Goal: Task Accomplishment & Management: Use online tool/utility

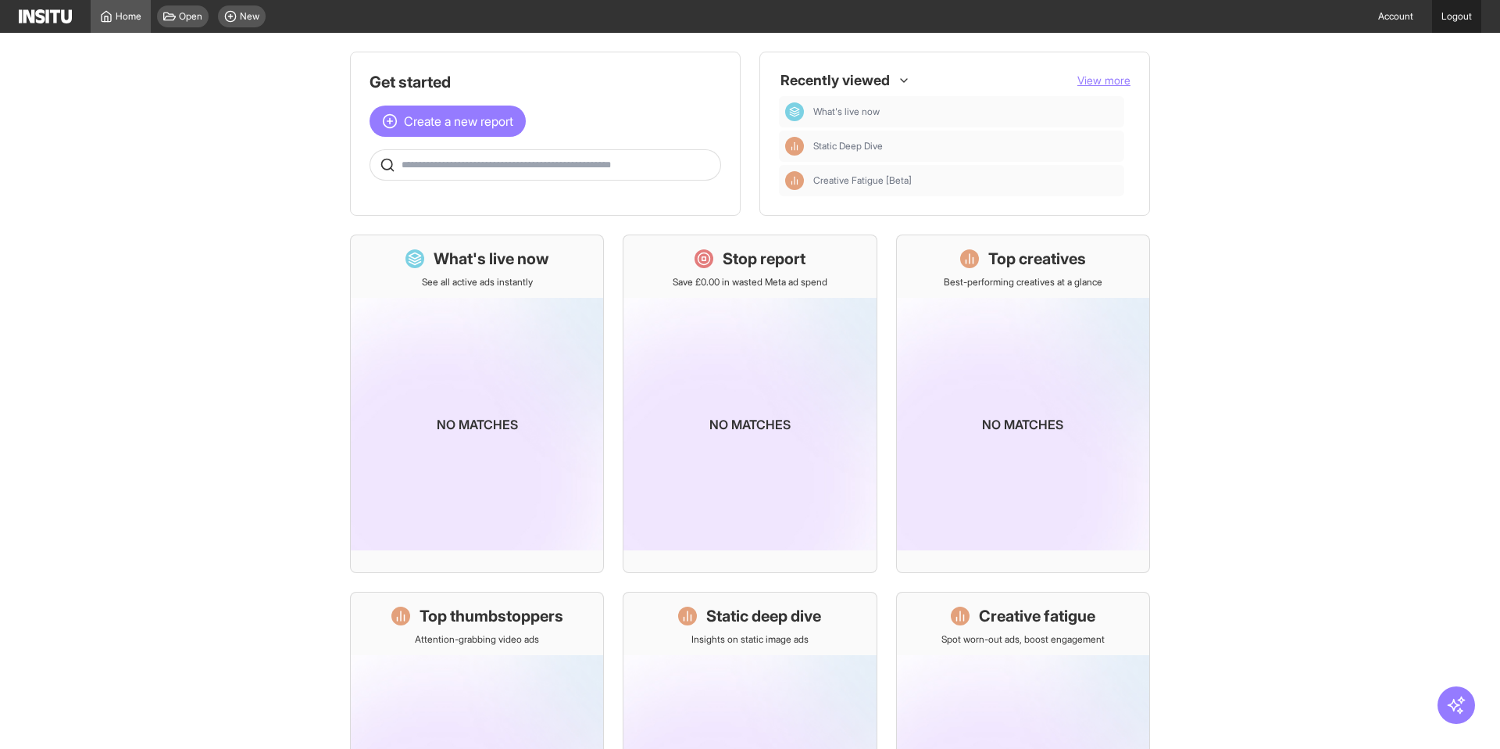
click at [1464, 18] on link "Logout" at bounding box center [1456, 16] width 49 height 33
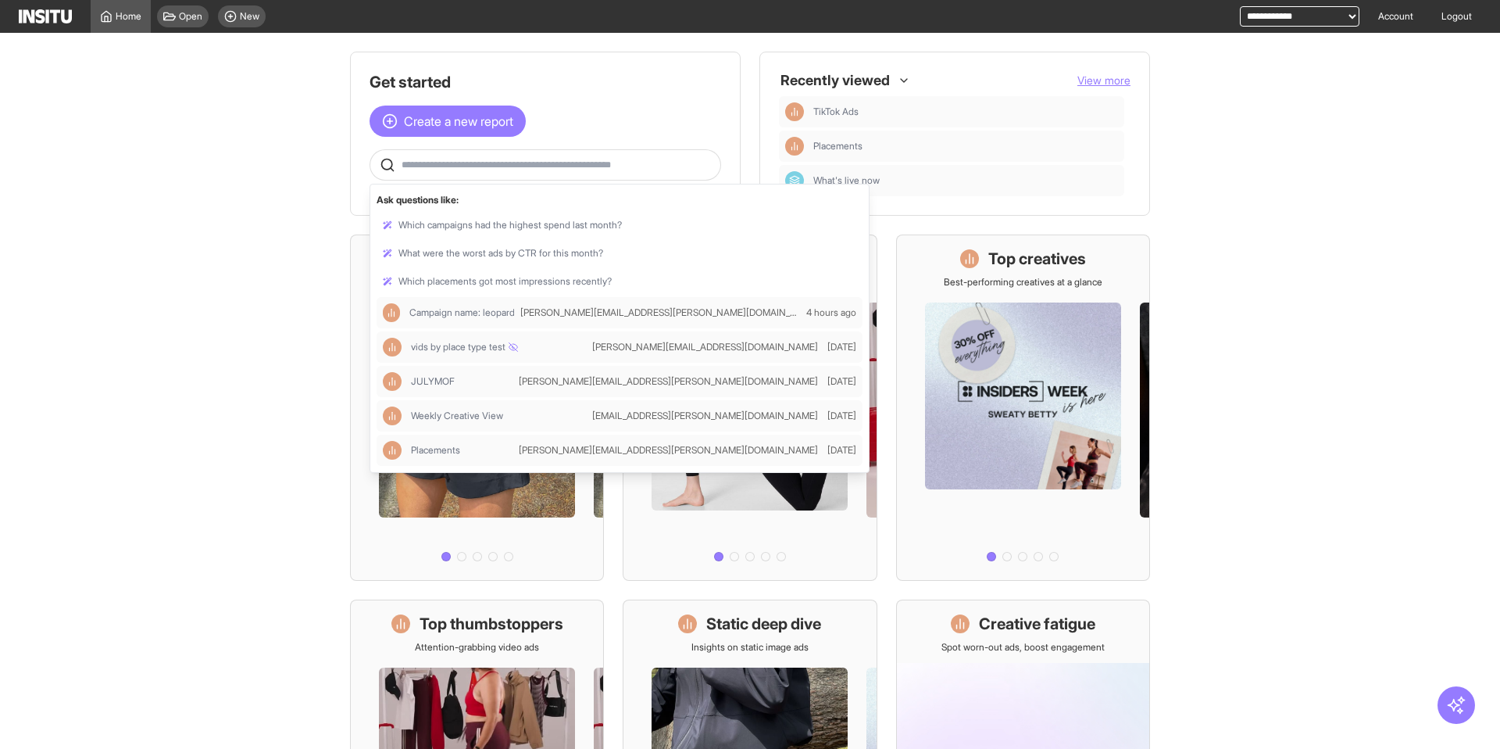
click at [442, 167] on input "text" at bounding box center [558, 165] width 313 height 13
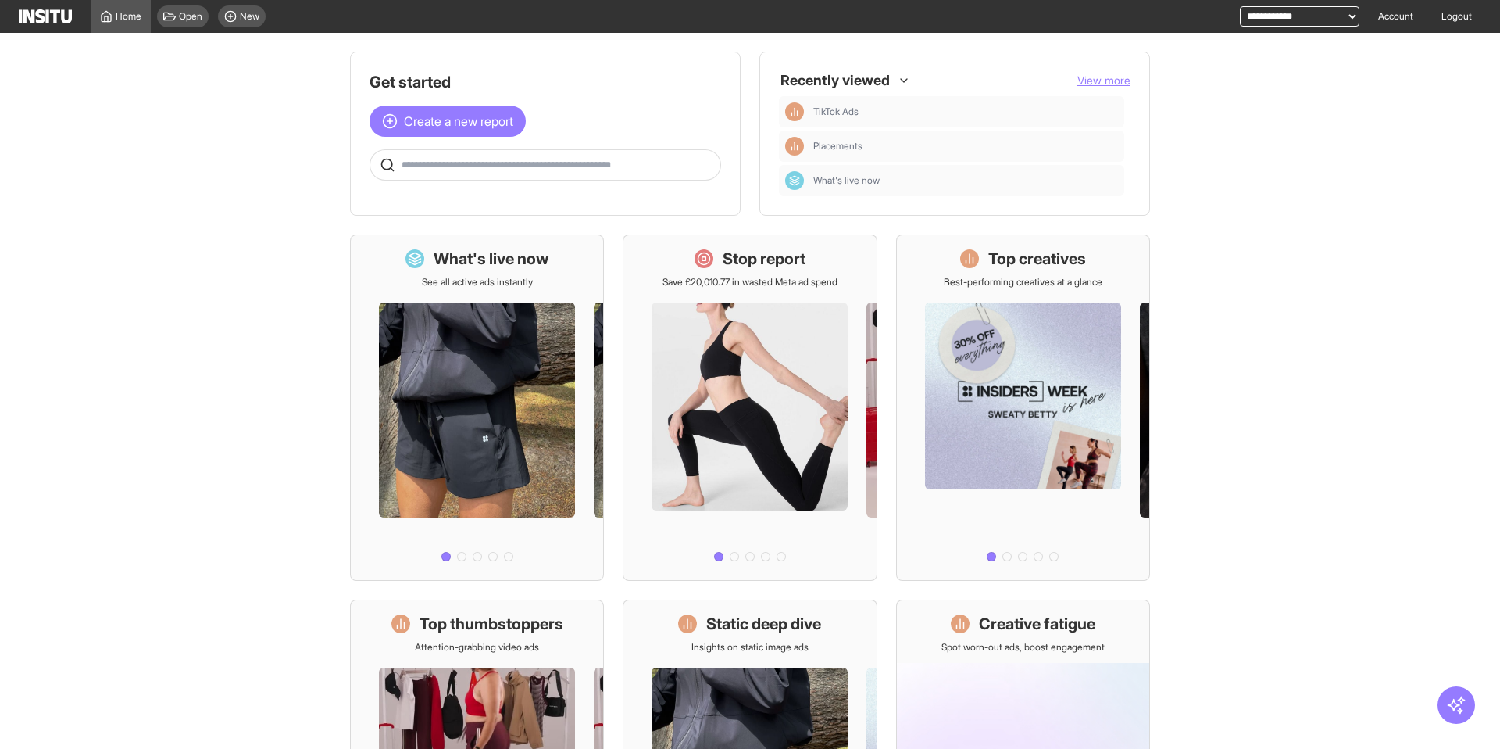
click at [210, 320] on main "Get started Create a new report Ask questions like: Which campaigns had the hig…" at bounding box center [750, 391] width 1500 height 716
click at [476, 122] on span "Create a new report" at bounding box center [458, 121] width 109 height 19
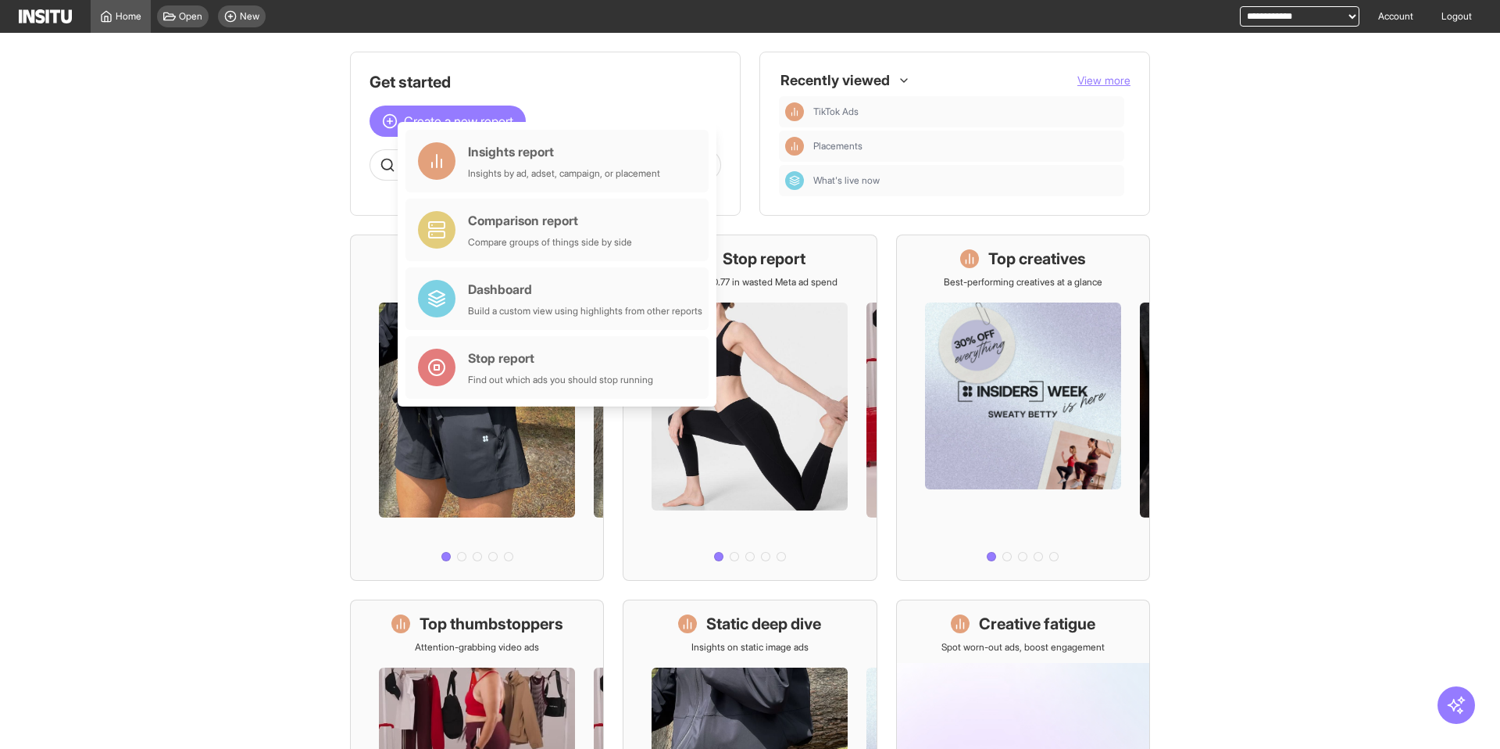
click at [217, 160] on main "Get started Create a new report Ask questions like: Which campaigns had the hig…" at bounding box center [750, 391] width 1500 height 716
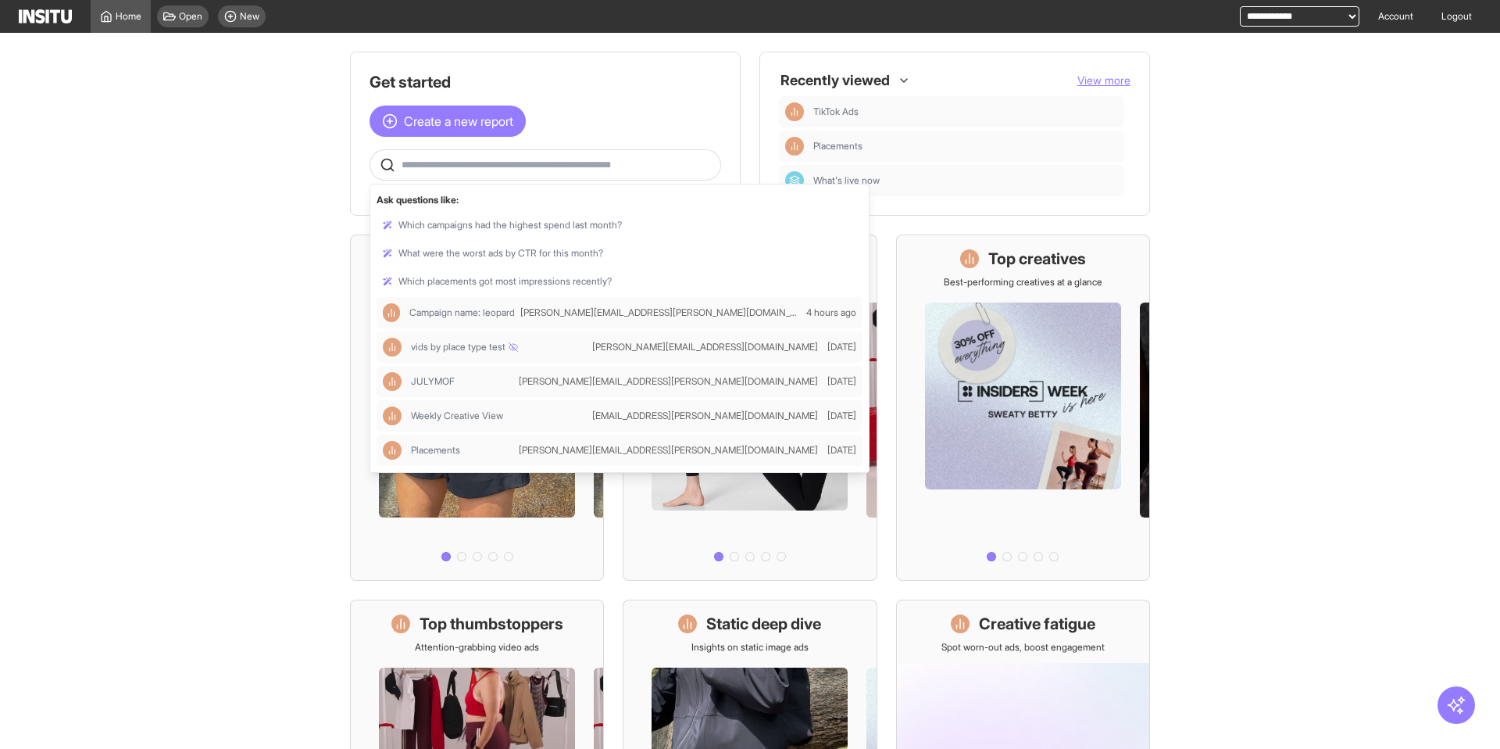
click at [506, 161] on input "text" at bounding box center [558, 165] width 313 height 13
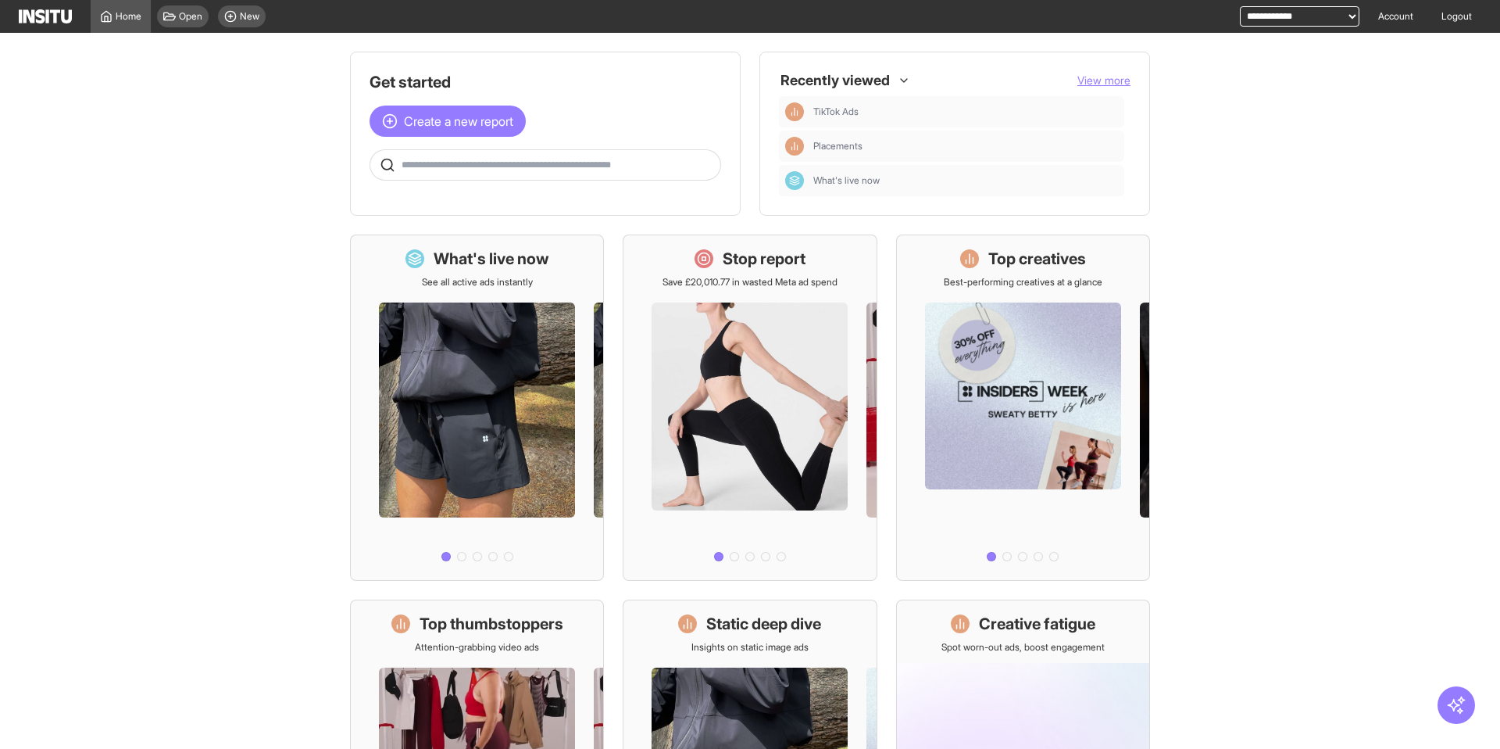
click at [272, 261] on main "Get started Create a new report Ask questions like: Which campaigns had the hig…" at bounding box center [750, 391] width 1500 height 716
click at [404, 118] on span "Create a new report" at bounding box center [458, 121] width 109 height 19
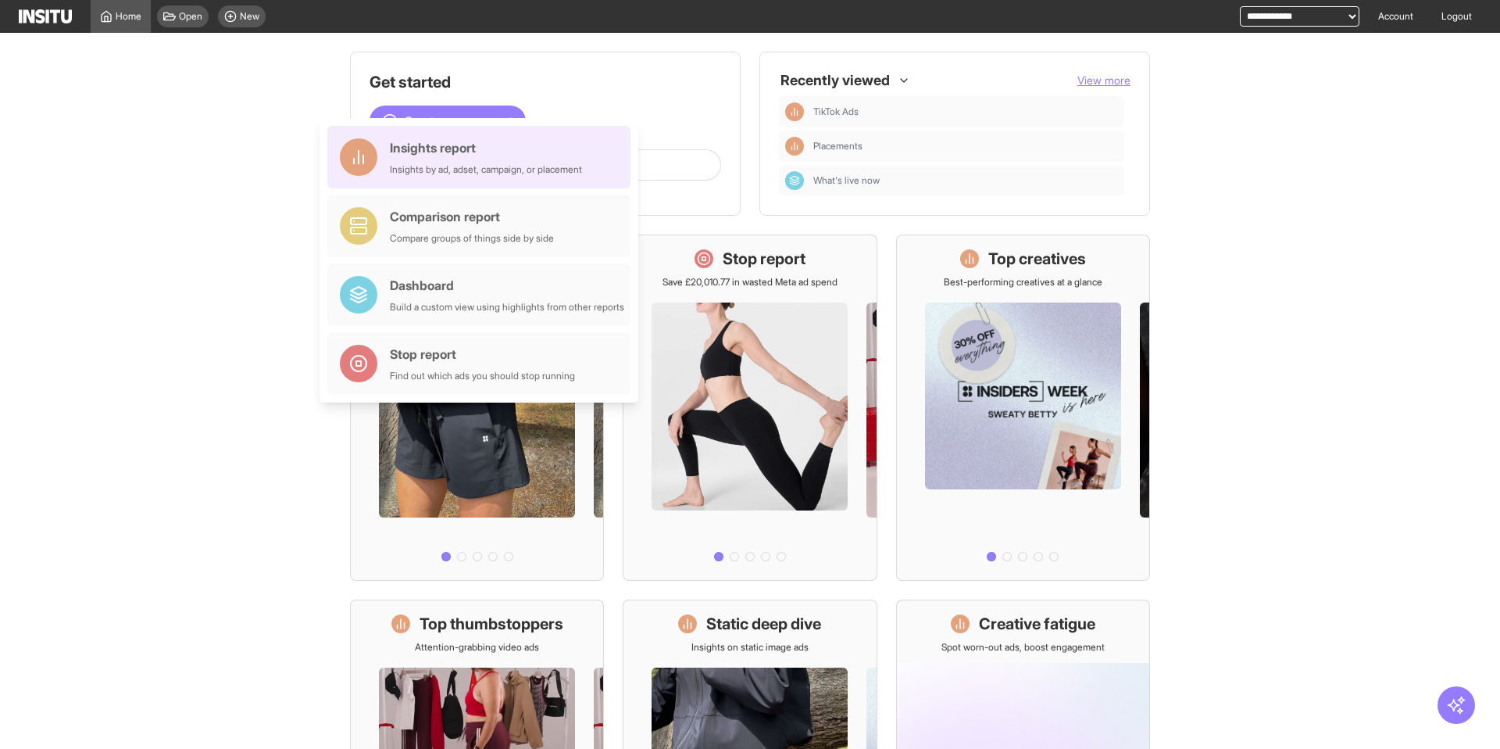
click at [421, 152] on div "Insights report" at bounding box center [486, 147] width 192 height 19
